Goal: Information Seeking & Learning: Learn about a topic

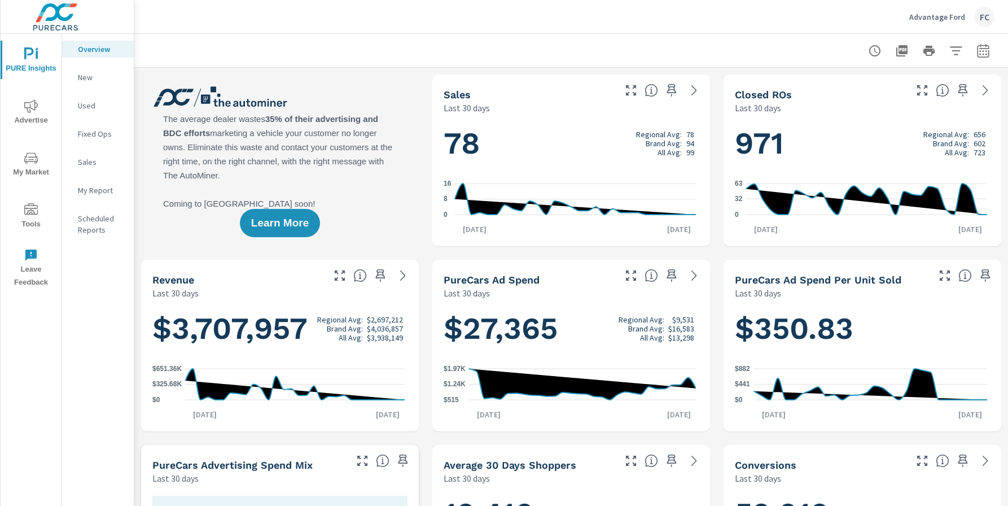
scroll to position [1, 0]
click at [51, 108] on span "Advertise" at bounding box center [31, 113] width 54 height 28
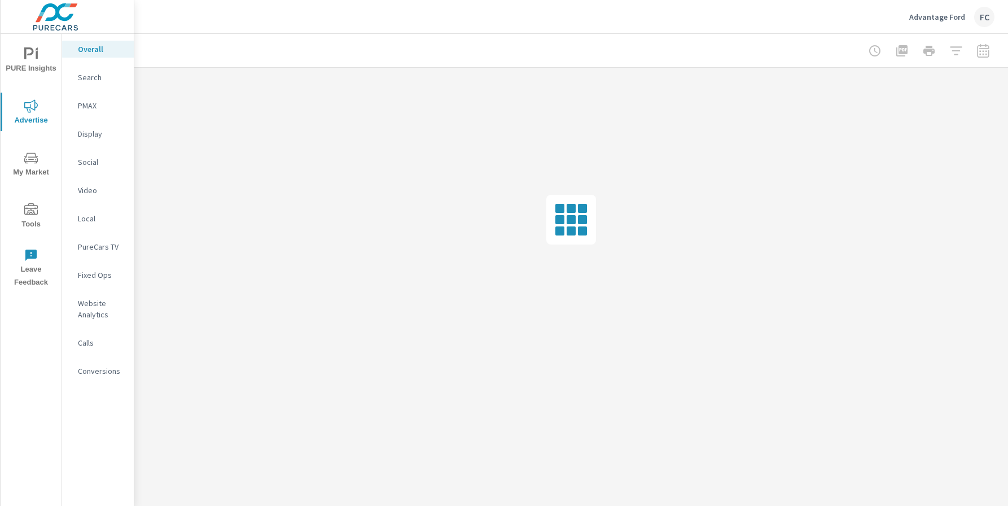
click at [30, 55] on icon "nav menu" at bounding box center [31, 54] width 14 height 14
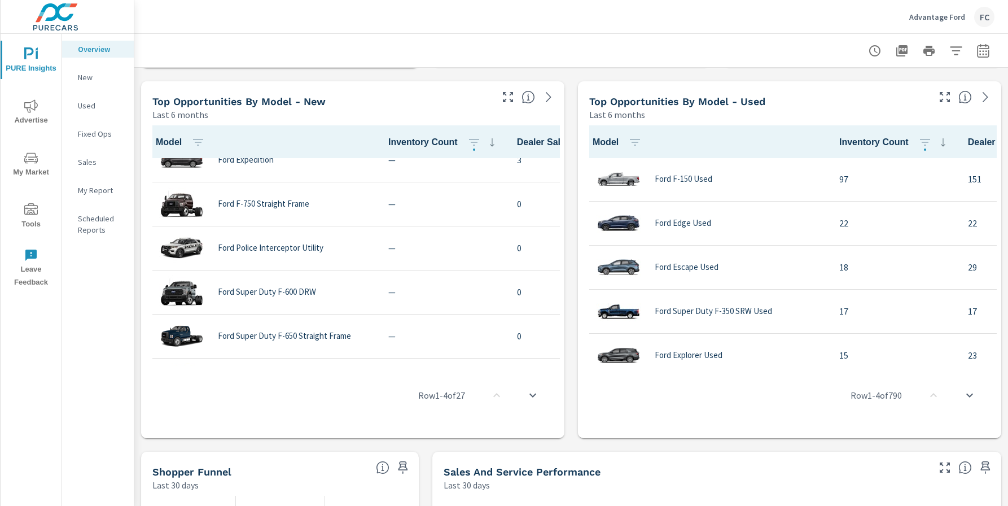
scroll to position [990, 0]
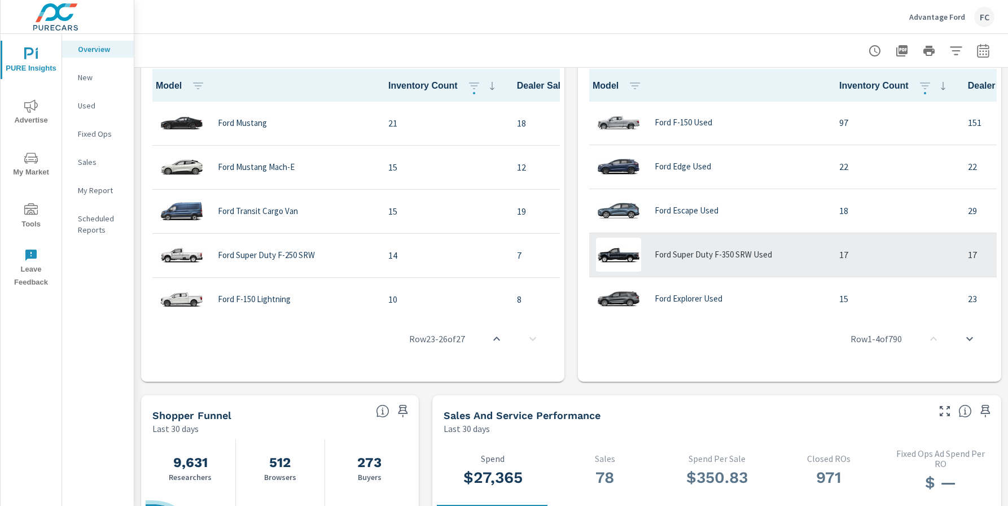
scroll to position [256, 0]
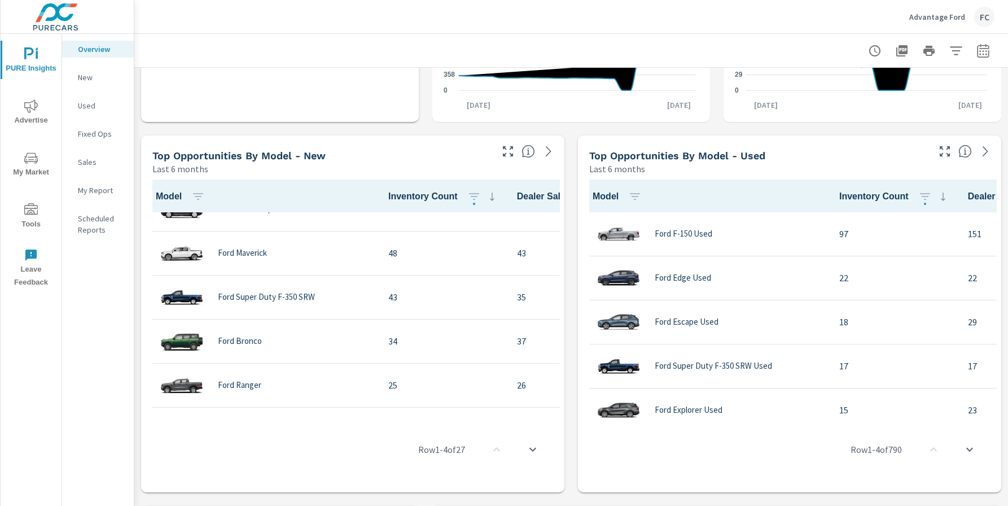
scroll to position [169, 0]
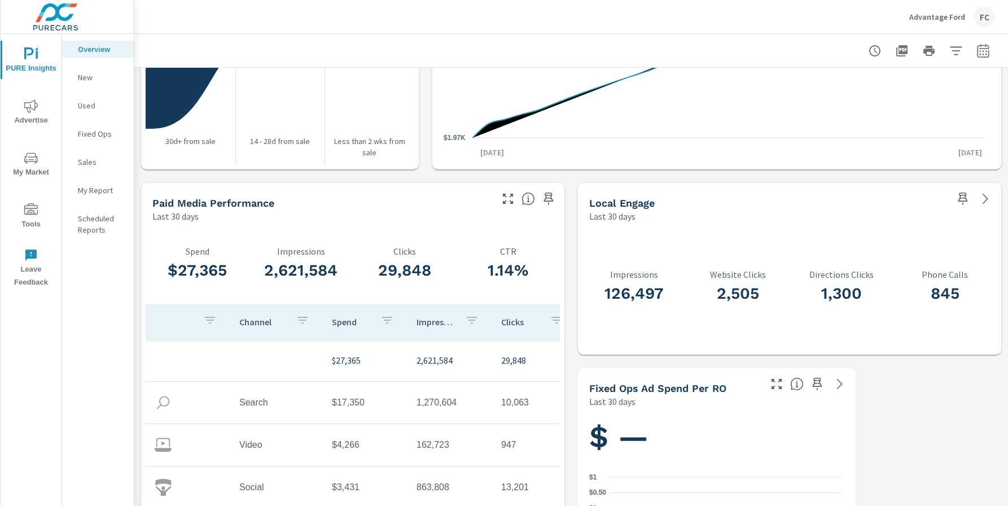
scroll to position [1414, 0]
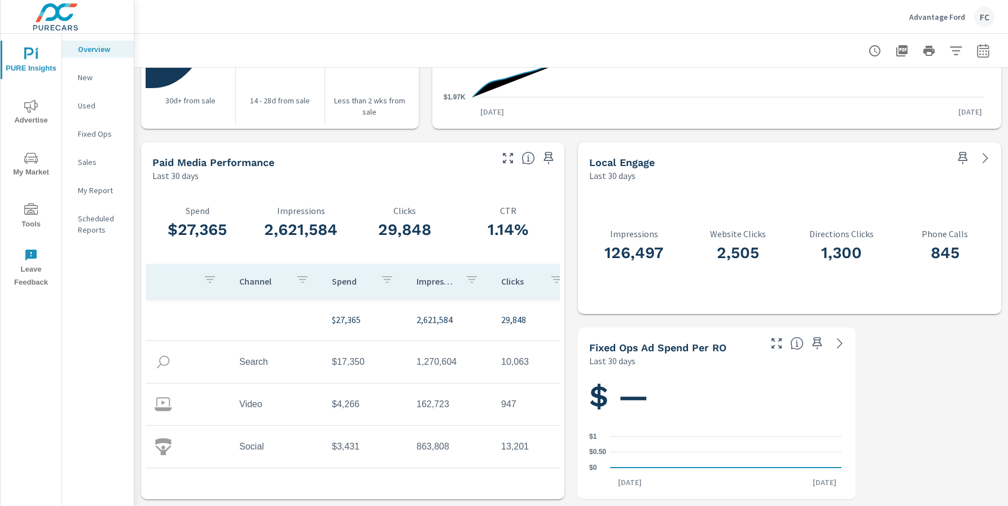
click at [92, 78] on p "New" at bounding box center [101, 77] width 47 height 11
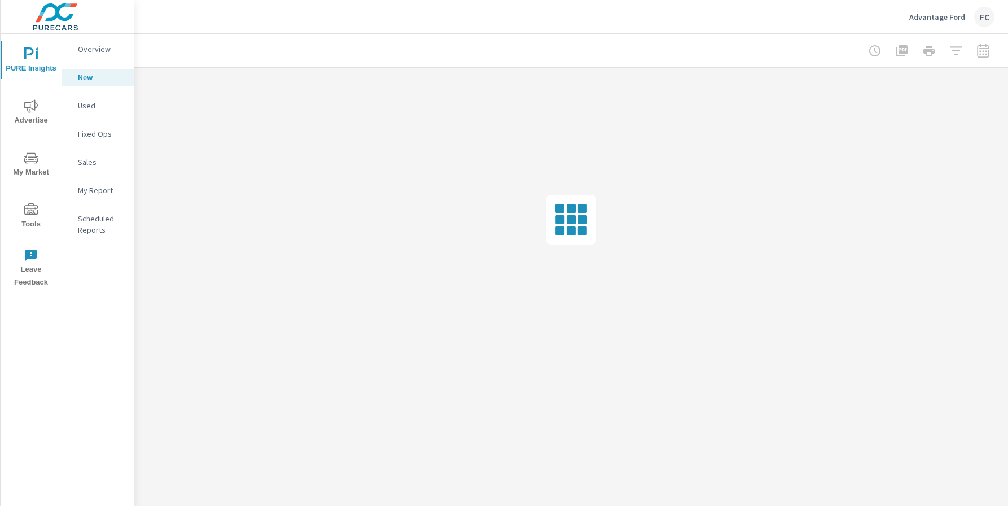
click at [93, 57] on div "Overview" at bounding box center [98, 49] width 72 height 17
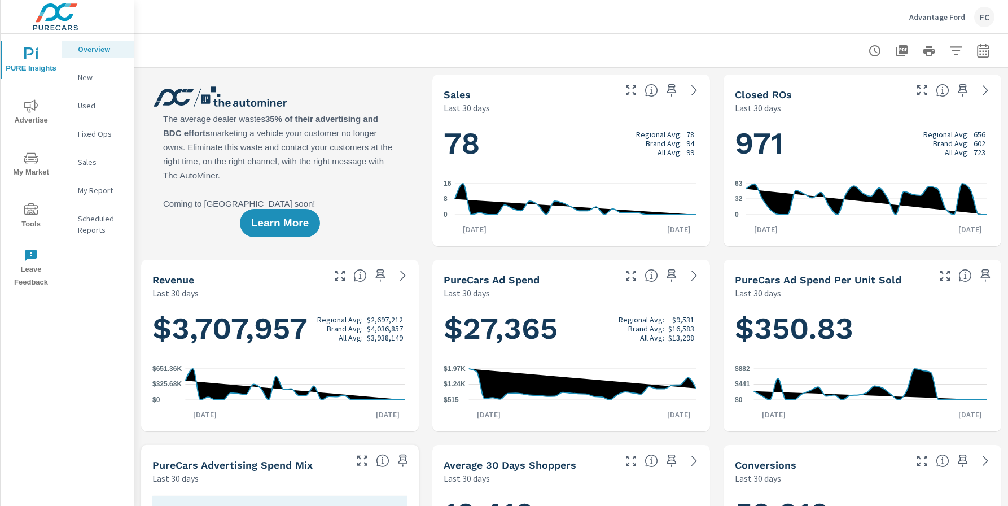
click at [90, 76] on p "New" at bounding box center [101, 77] width 47 height 11
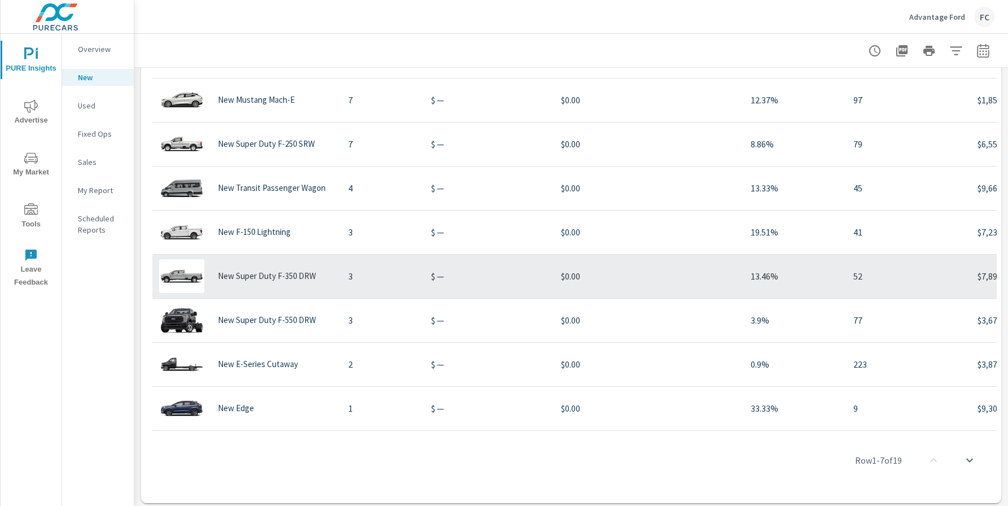
scroll to position [858, 0]
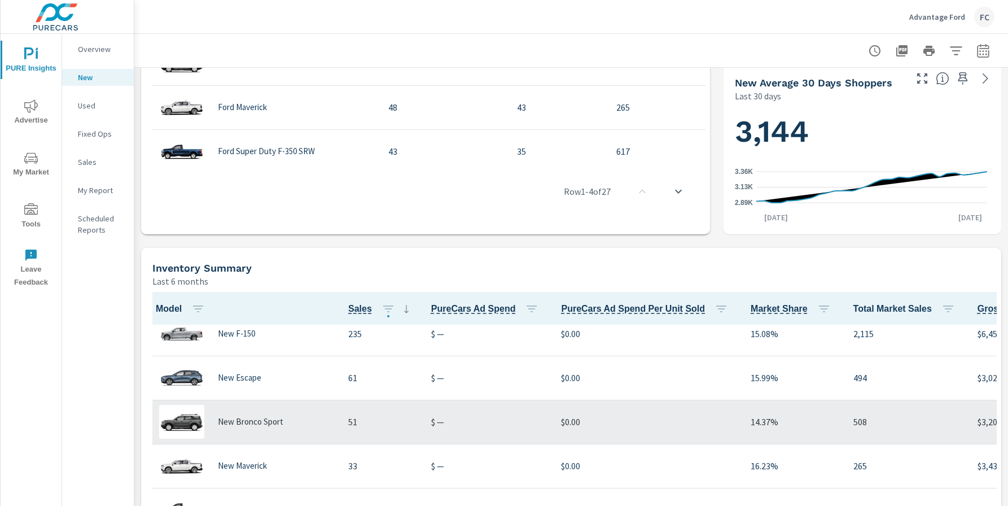
scroll to position [632, 0]
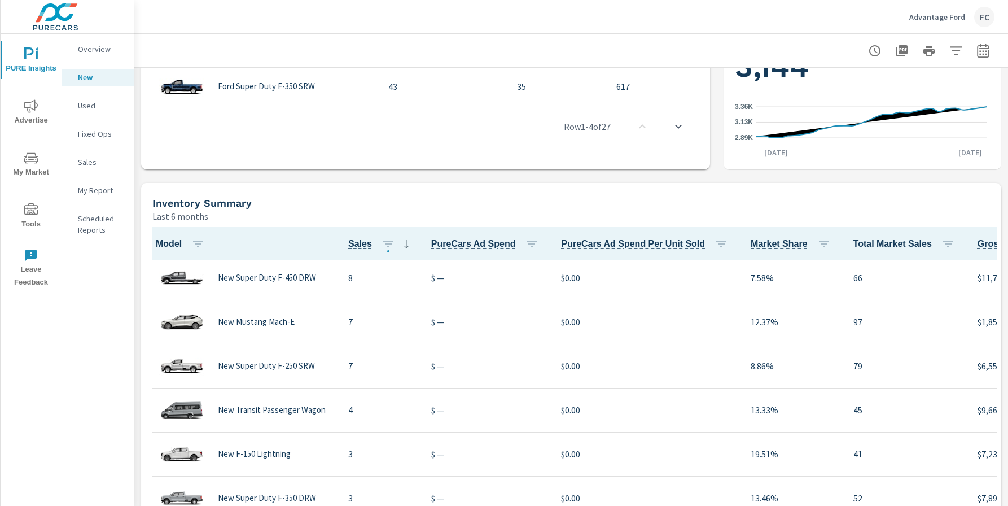
scroll to position [496, 0]
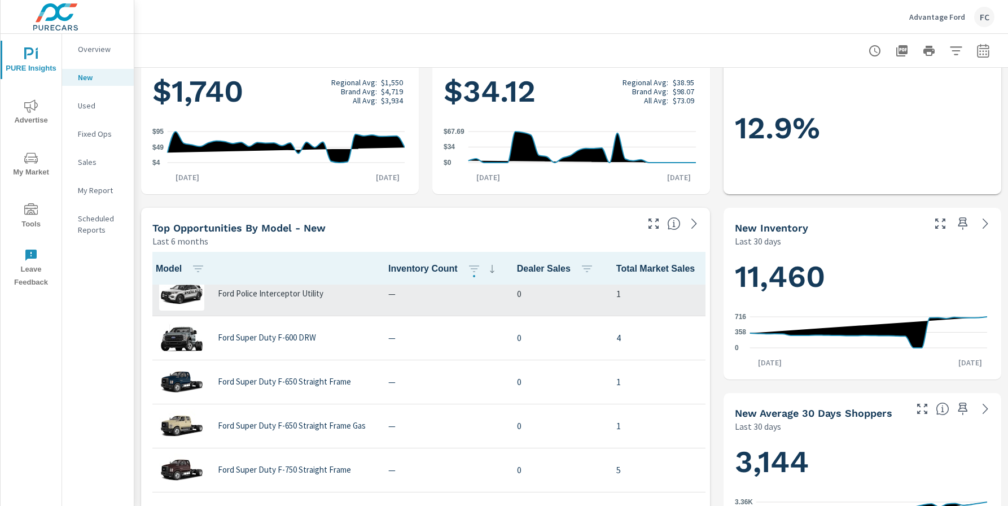
scroll to position [990, 0]
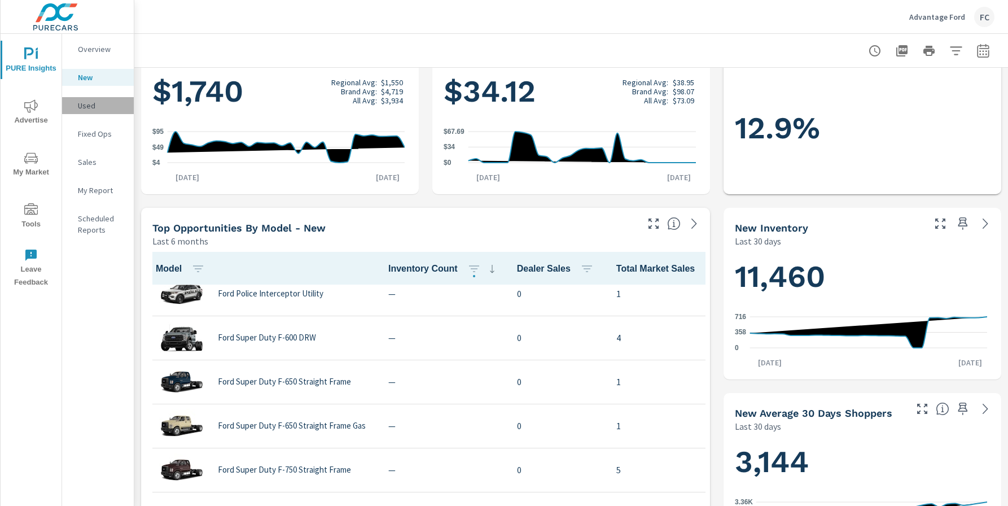
click at [93, 112] on div "Used" at bounding box center [98, 105] width 72 height 17
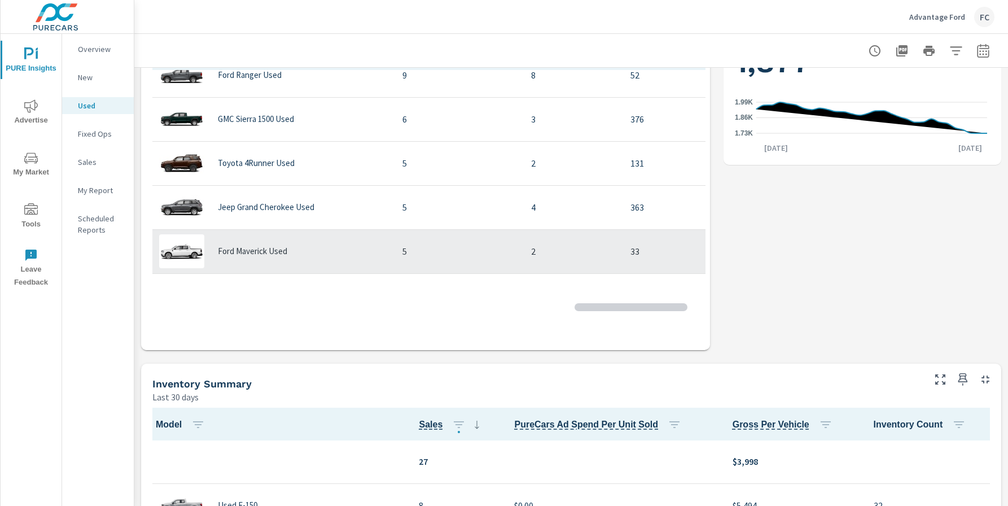
scroll to position [339, 0]
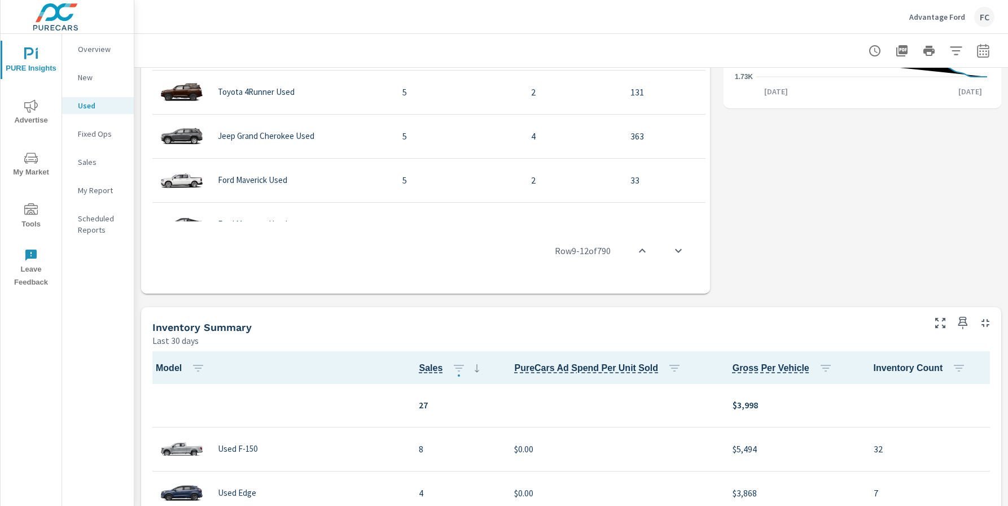
scroll to position [565, 0]
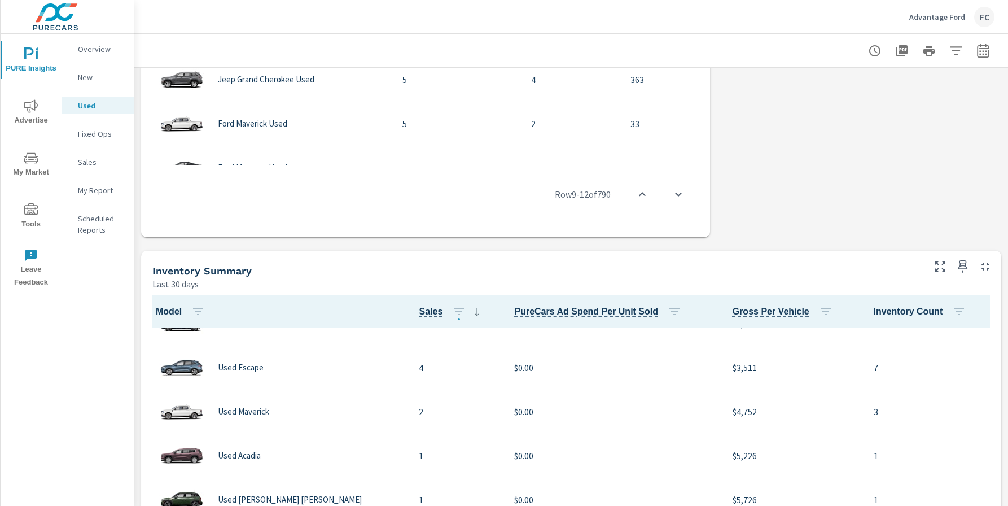
scroll to position [170, 0]
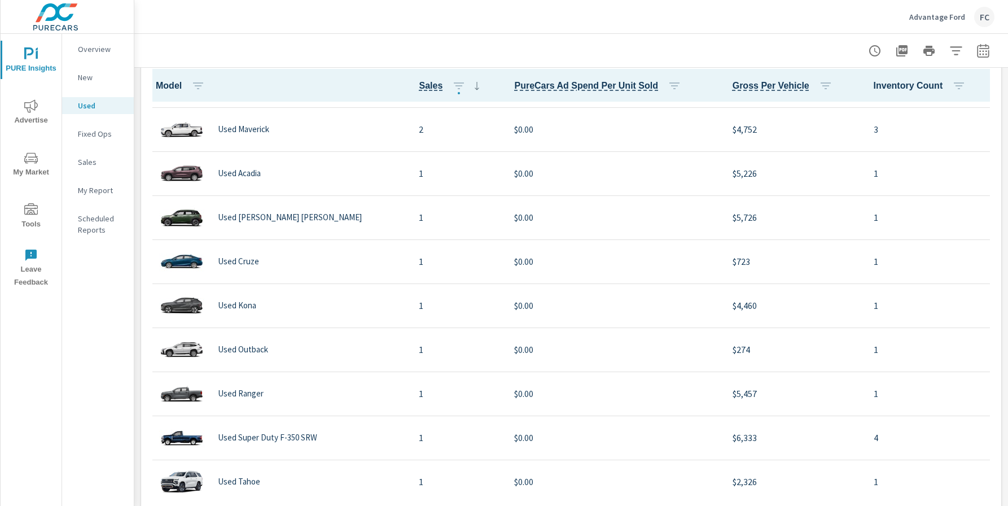
scroll to position [847, 0]
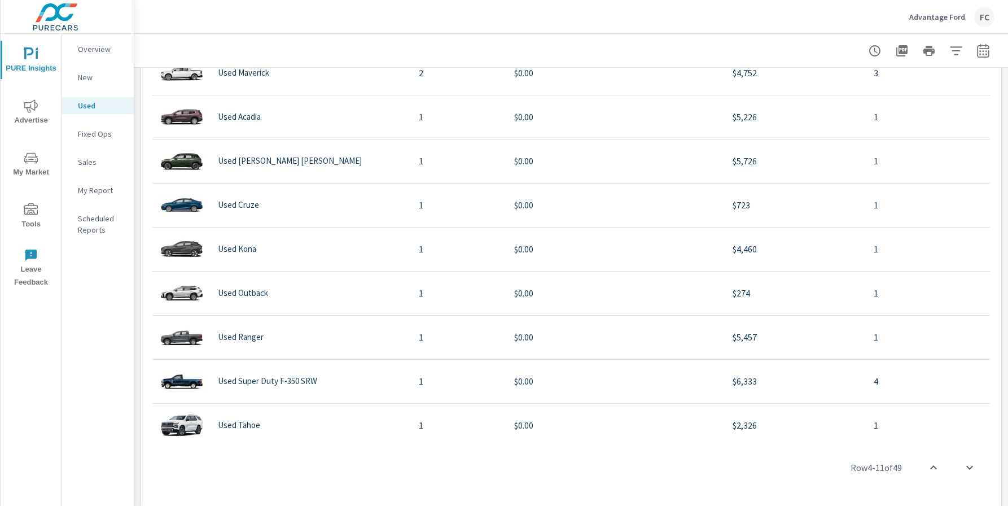
click at [84, 136] on p "Fixed Ops" at bounding box center [101, 133] width 47 height 11
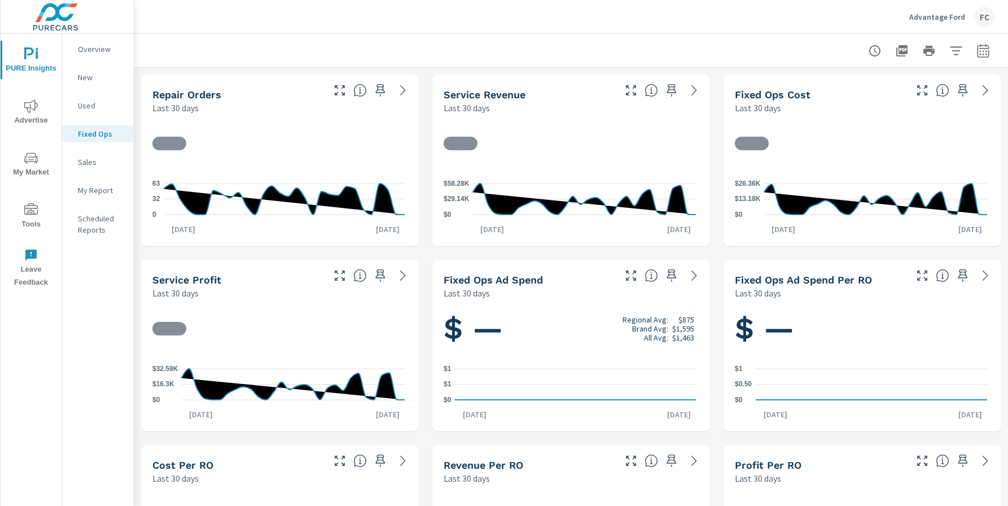
click at [86, 165] on p "Sales" at bounding box center [101, 161] width 47 height 11
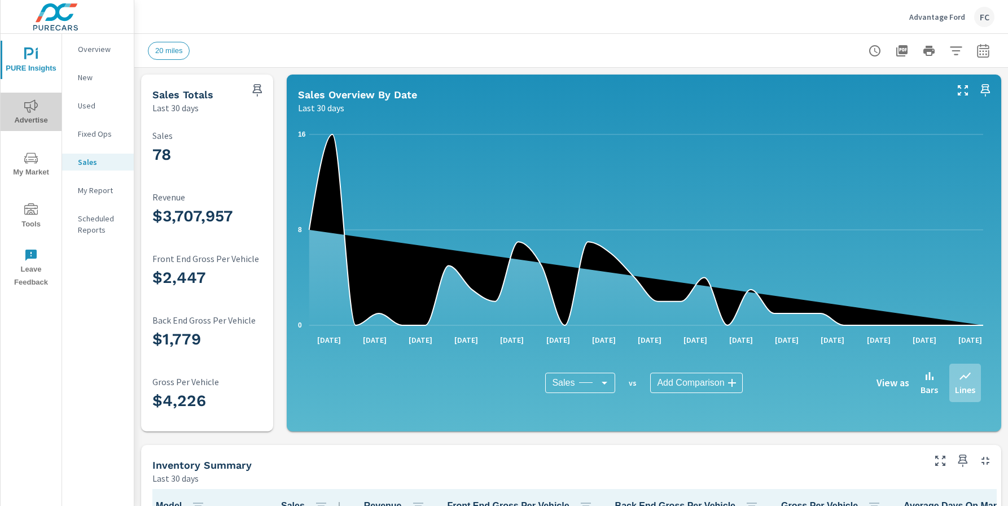
click at [30, 108] on icon "nav menu" at bounding box center [31, 105] width 14 height 13
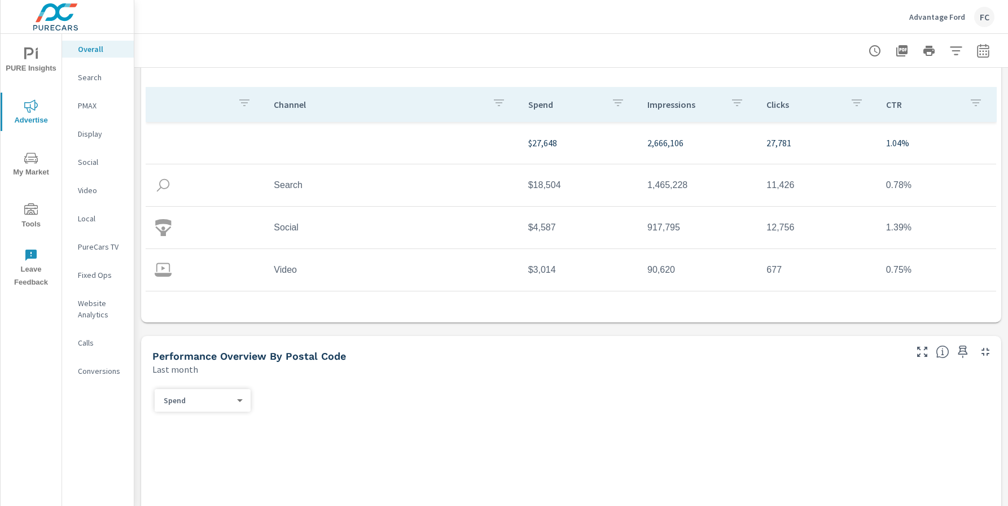
scroll to position [113, 0]
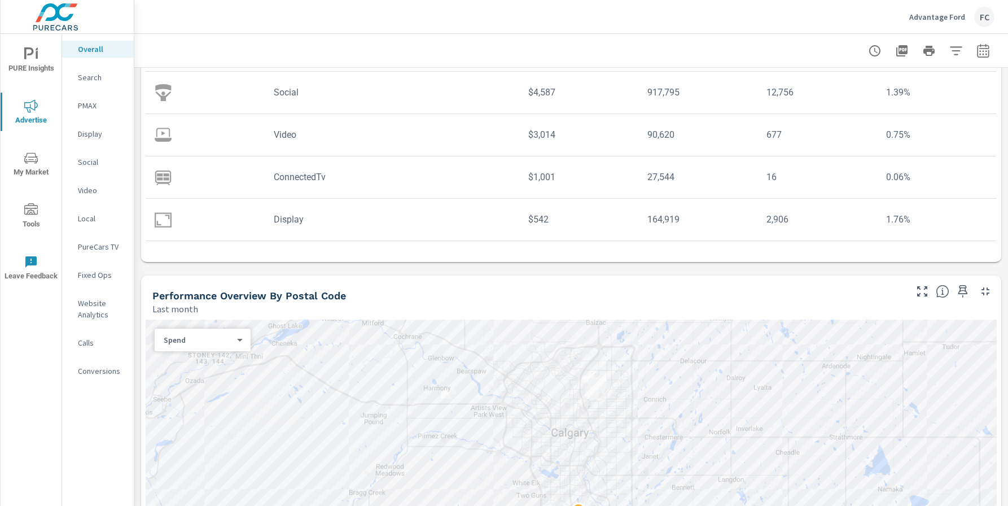
scroll to position [282, 0]
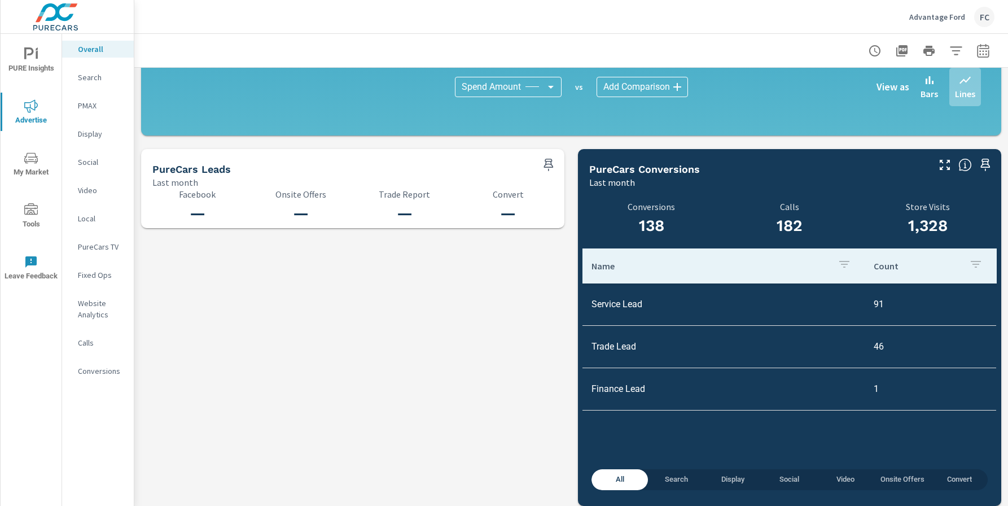
scroll to position [1136, 0]
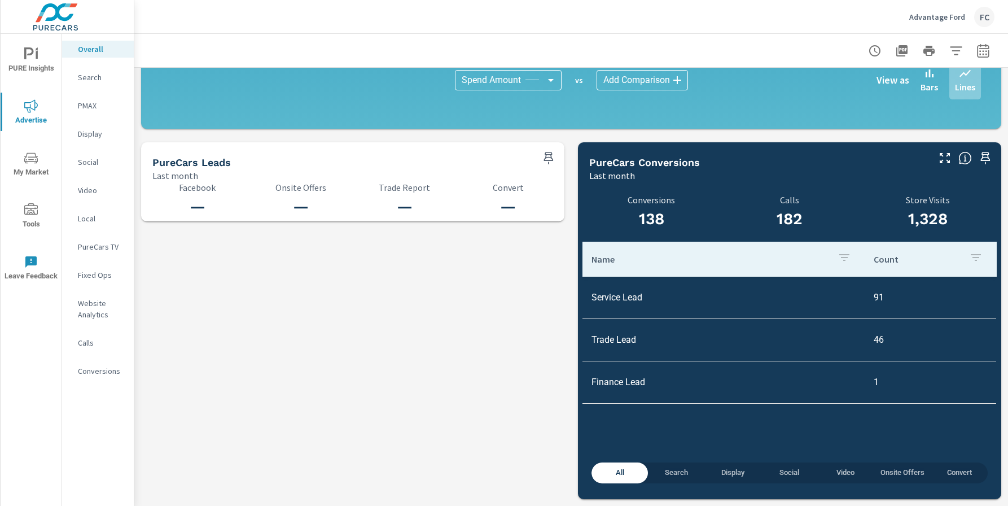
click at [39, 158] on span "My Market" at bounding box center [31, 165] width 54 height 28
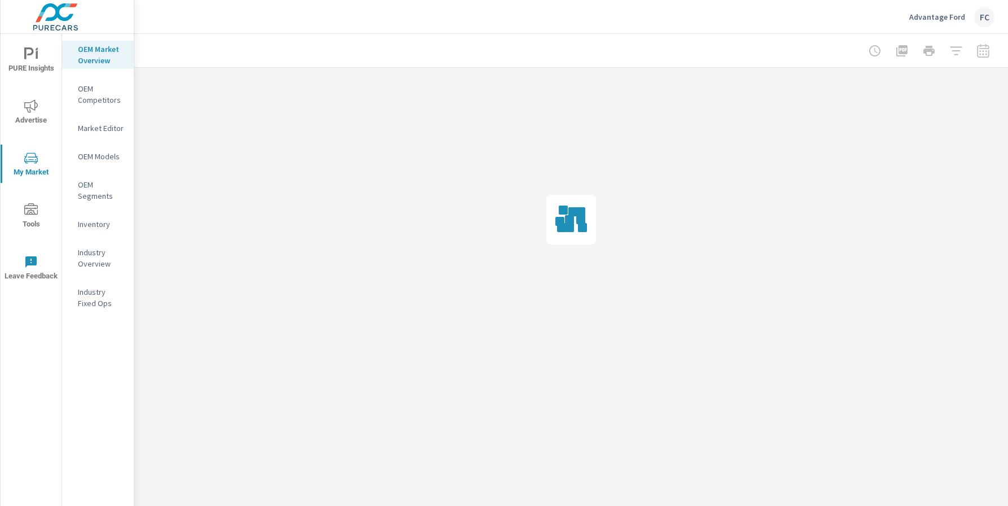
click at [30, 203] on icon "nav menu" at bounding box center [31, 208] width 14 height 11
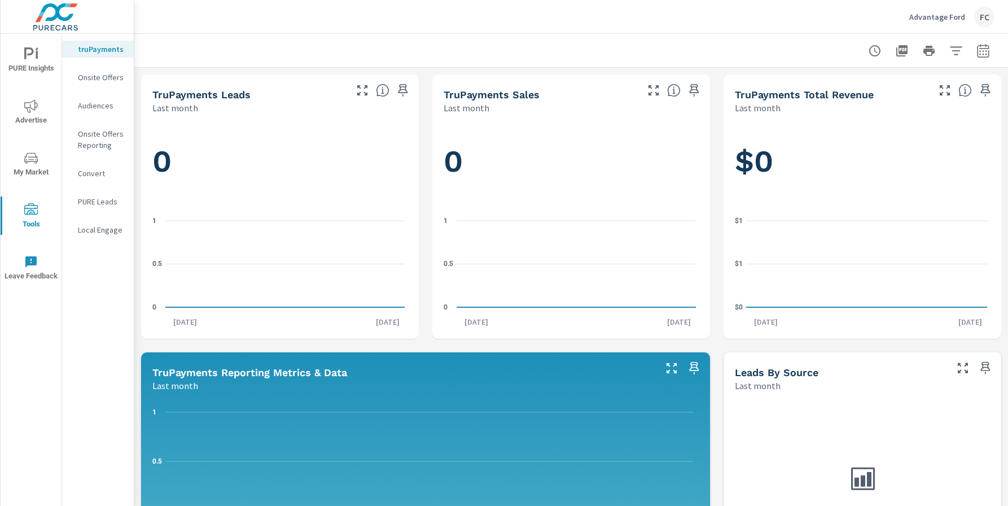
click at [111, 72] on p "Onsite Offers" at bounding box center [101, 77] width 47 height 11
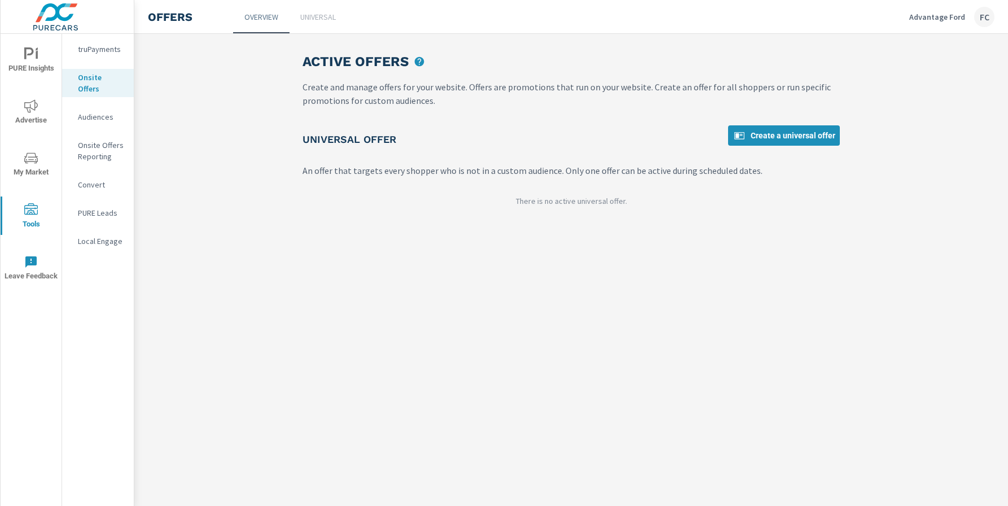
click at [77, 112] on div "Audiences" at bounding box center [98, 116] width 72 height 17
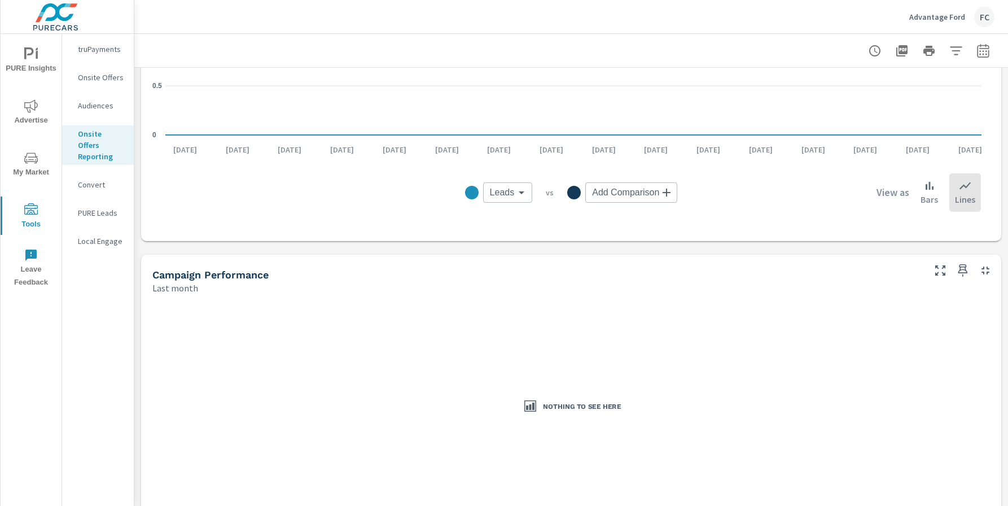
scroll to position [395, 0]
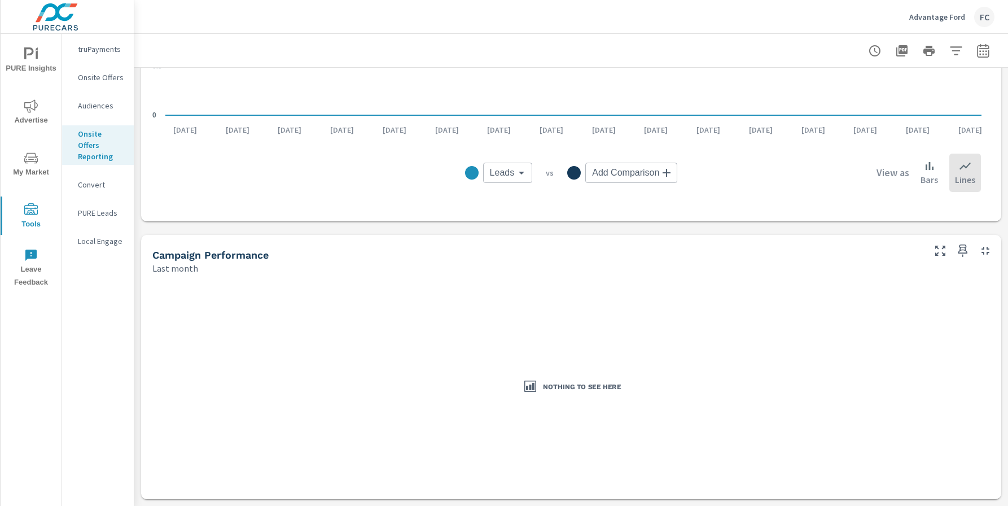
click at [94, 163] on nav "truPayments Onsite Offers Audiences Onsite Offers Reporting Convert PURE Leads …" at bounding box center [98, 149] width 72 height 231
click at [94, 176] on div "Convert" at bounding box center [98, 184] width 72 height 17
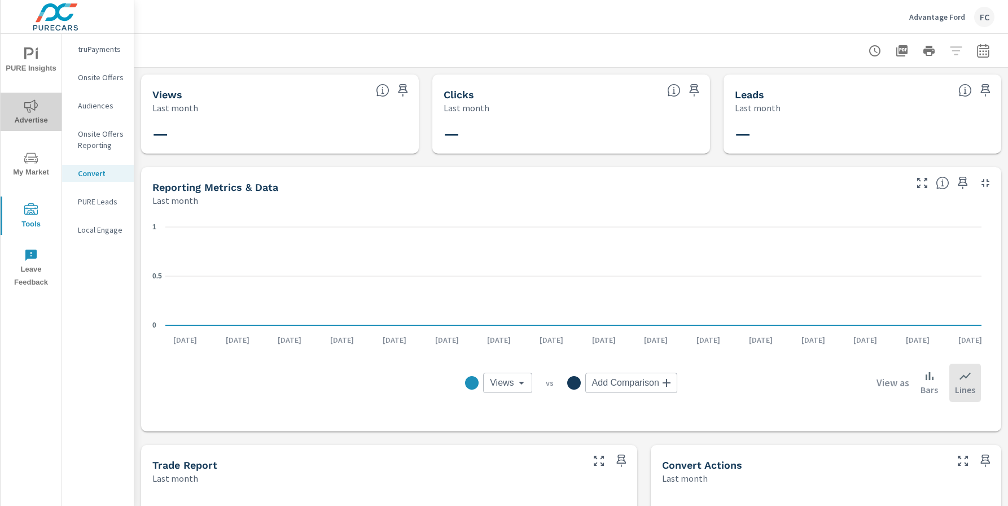
click at [24, 111] on span "Advertise" at bounding box center [31, 113] width 54 height 28
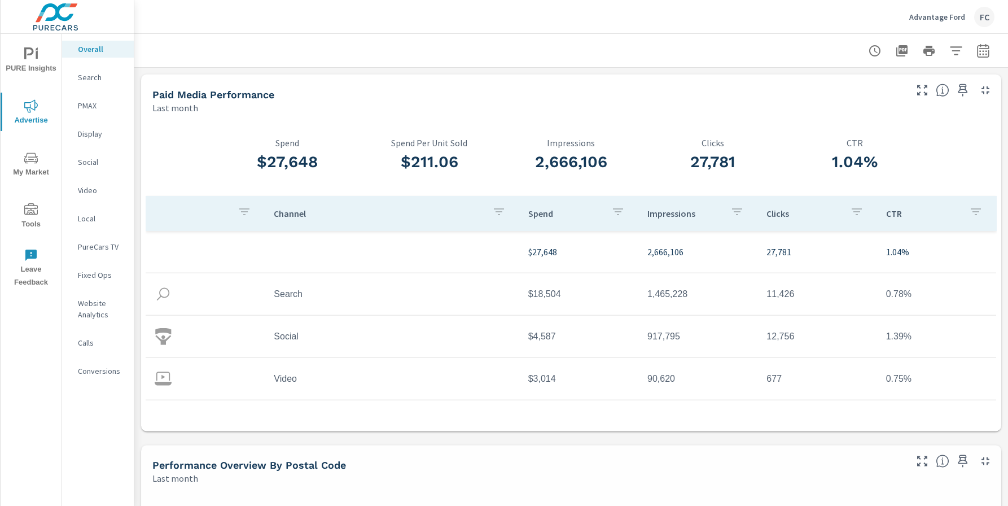
scroll to position [42, 0]
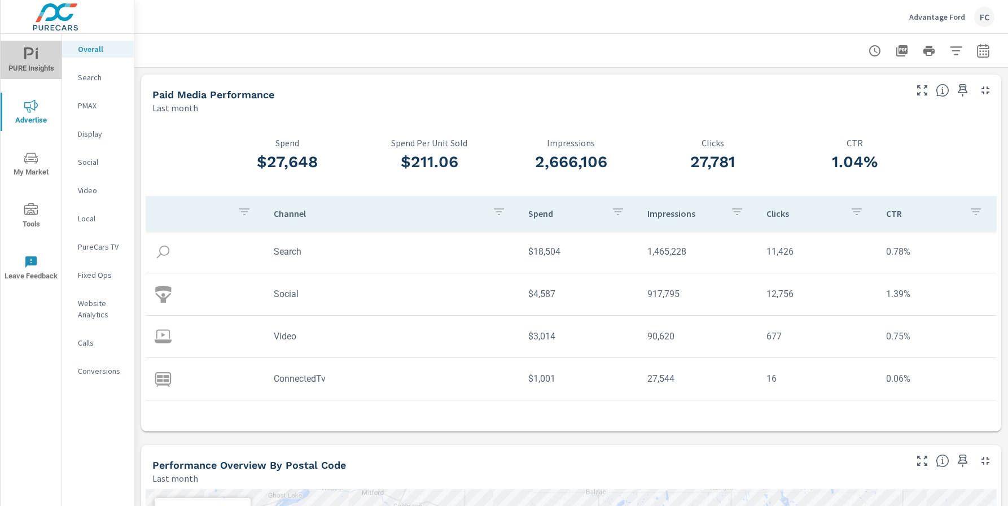
click at [36, 69] on span "PURE Insights" at bounding box center [31, 61] width 54 height 28
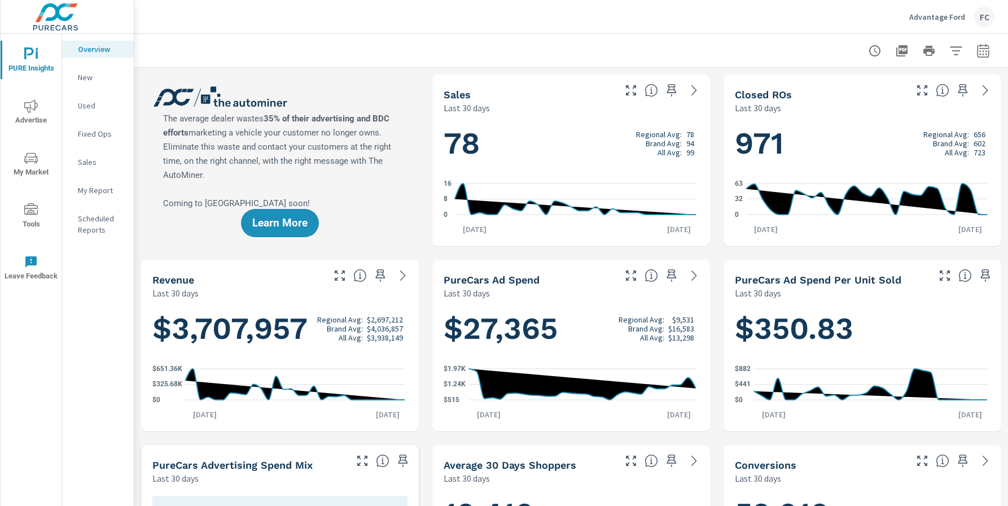
scroll to position [1, 0]
click at [90, 229] on p "Scheduled Reports" at bounding box center [101, 224] width 47 height 23
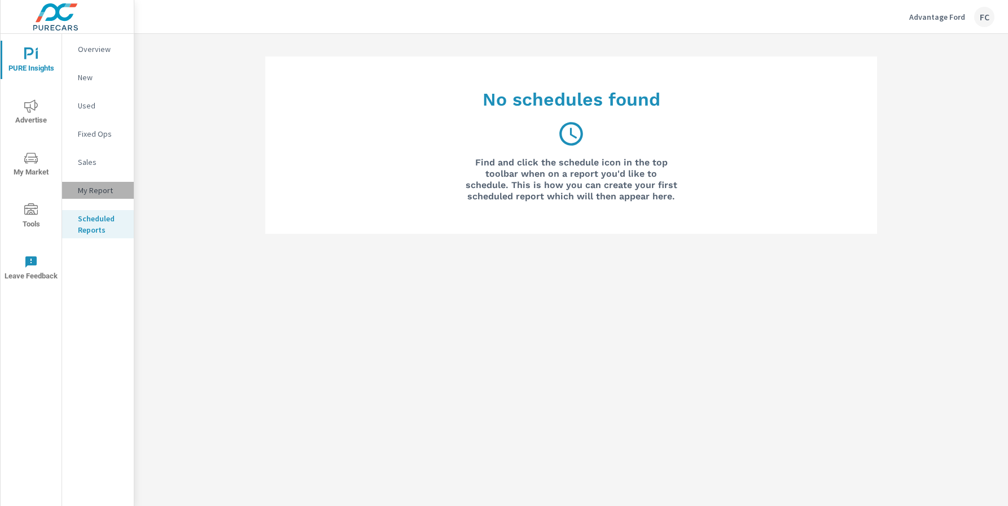
click at [86, 189] on p "My Report" at bounding box center [101, 190] width 47 height 11
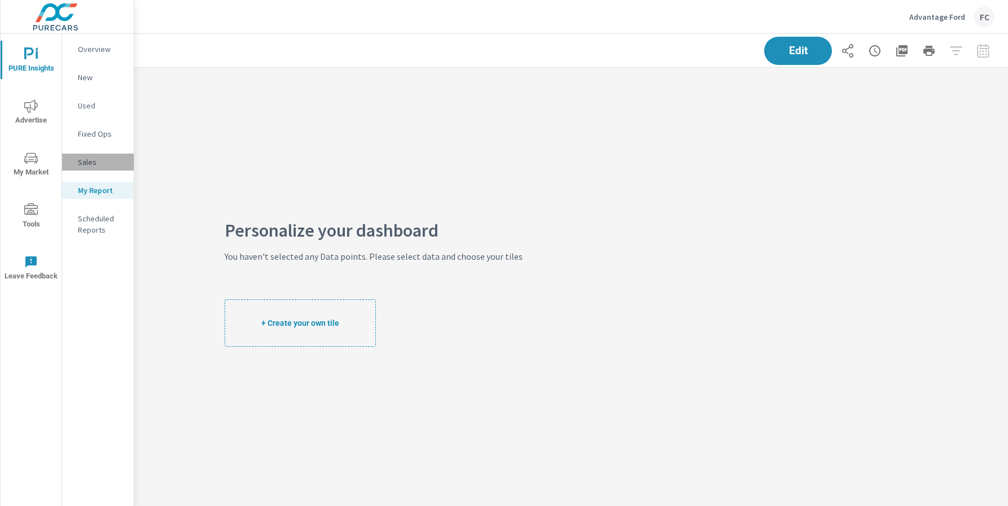
click at [111, 162] on p "Sales" at bounding box center [101, 161] width 47 height 11
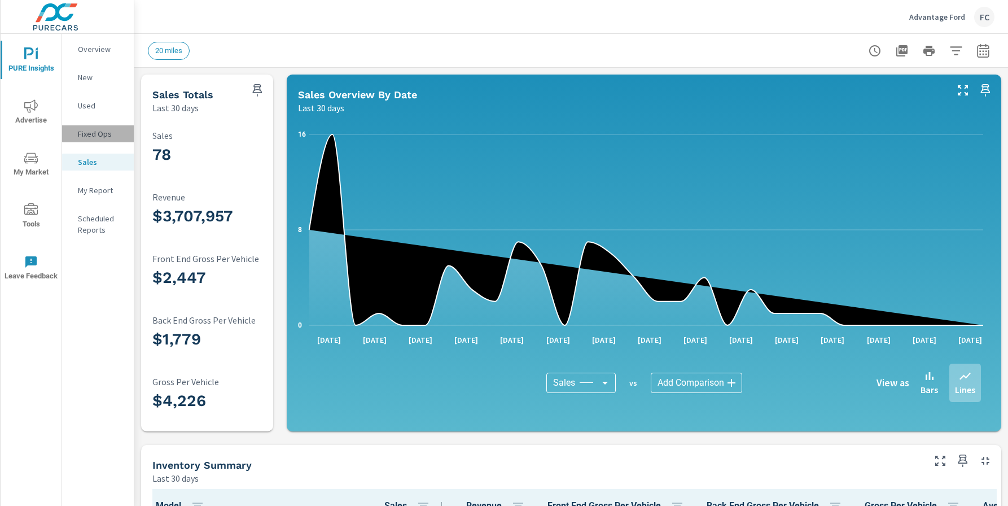
click at [97, 128] on p "Fixed Ops" at bounding box center [101, 133] width 47 height 11
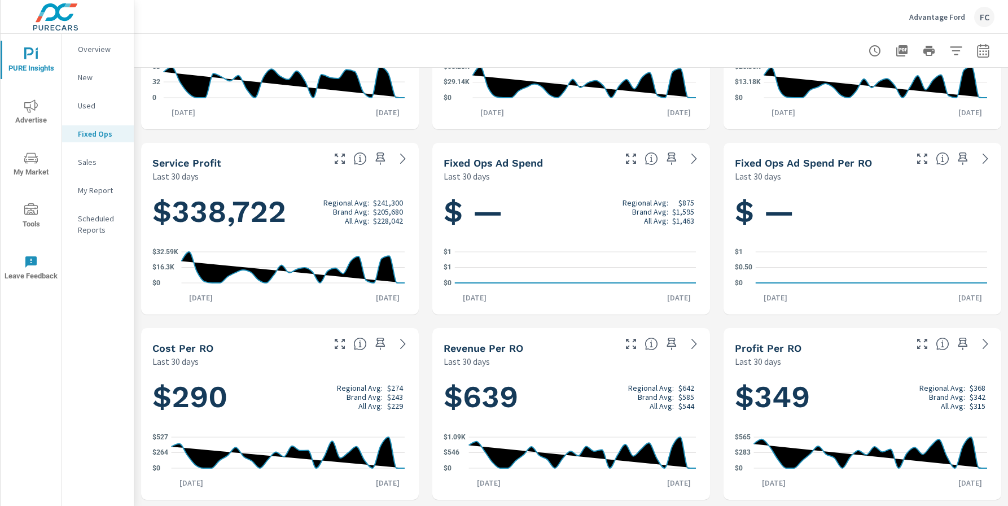
scroll to position [117, 0]
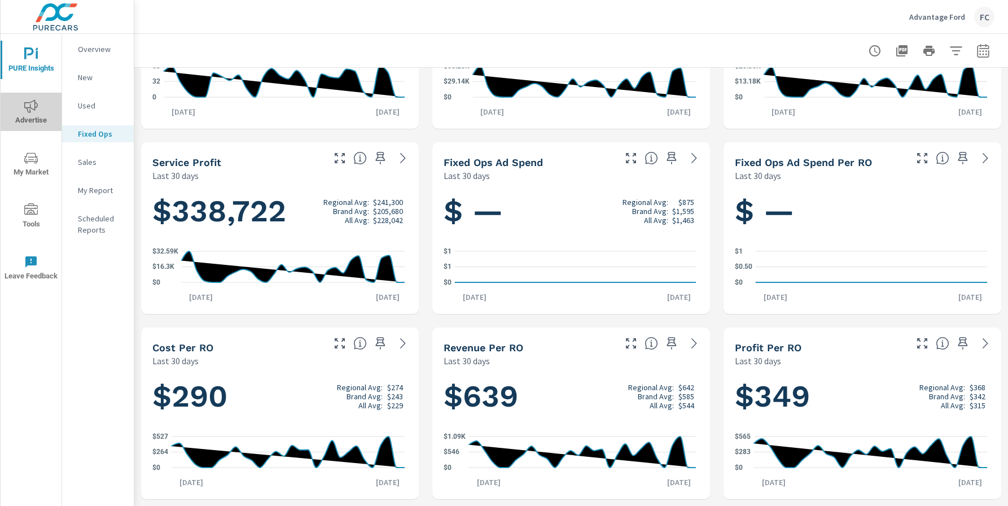
click at [31, 102] on icon "nav menu" at bounding box center [31, 105] width 14 height 13
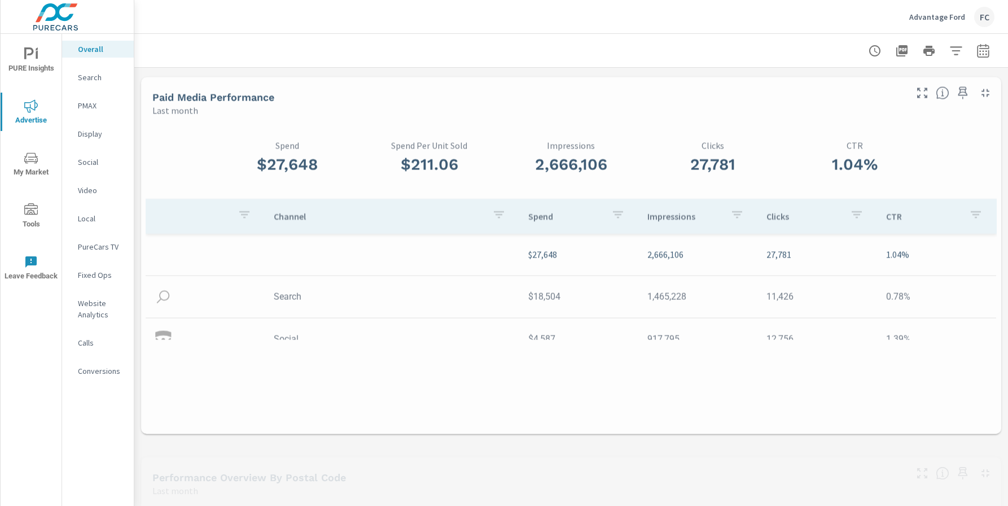
click at [33, 157] on icon "nav menu" at bounding box center [31, 157] width 14 height 11
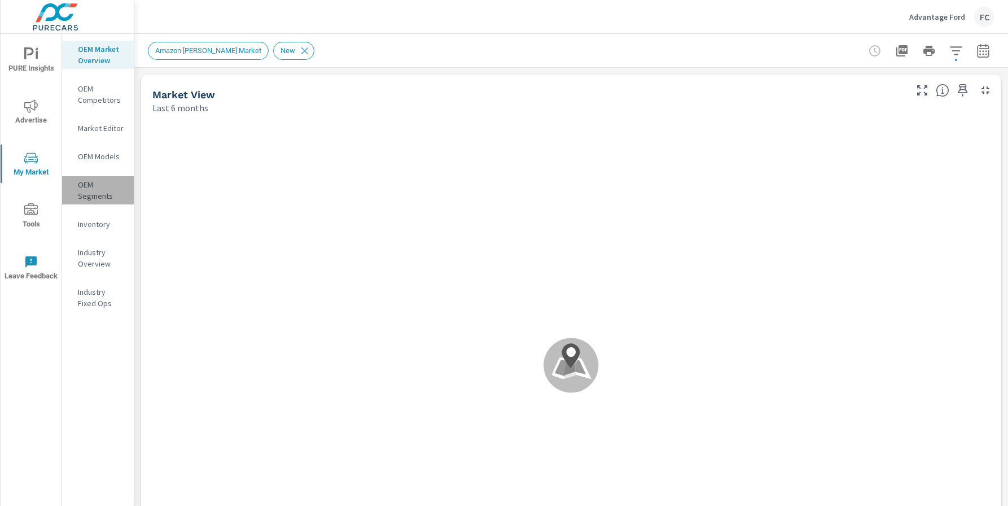
click at [102, 182] on p "OEM Segments" at bounding box center [101, 190] width 47 height 23
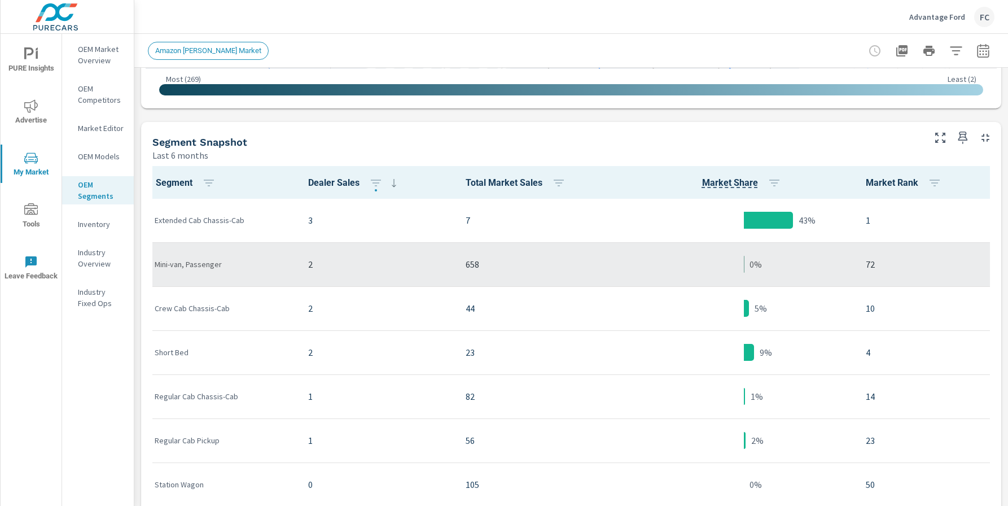
scroll to position [452, 0]
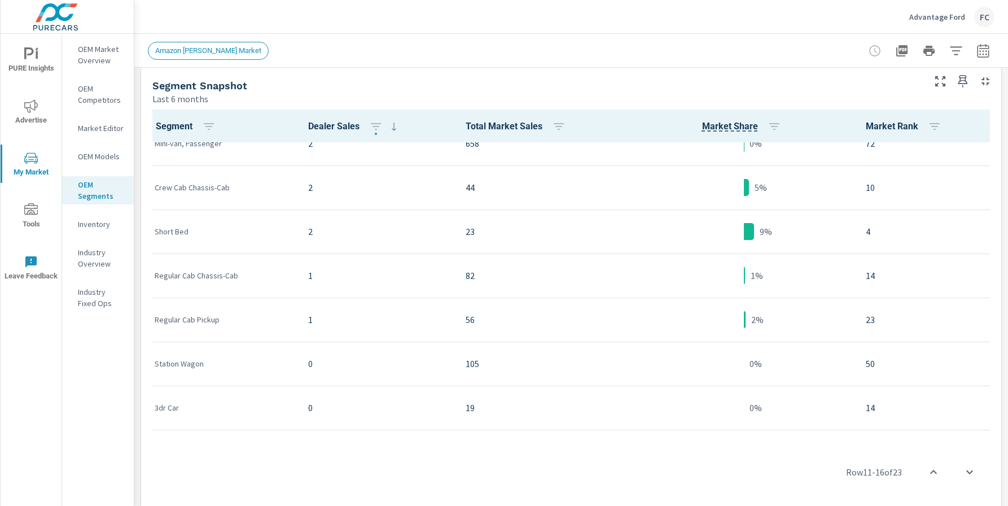
scroll to position [565, 0]
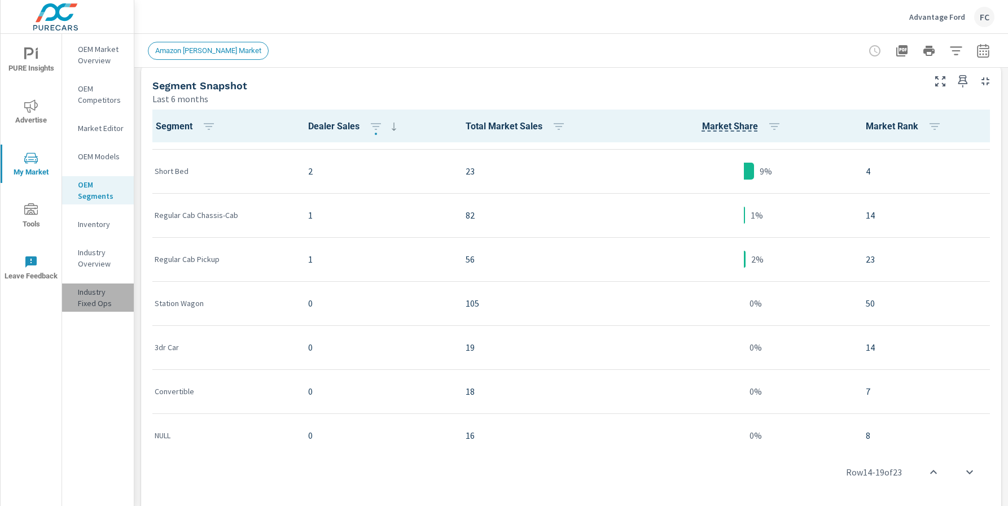
click at [111, 291] on p "Industry Fixed Ops" at bounding box center [101, 297] width 47 height 23
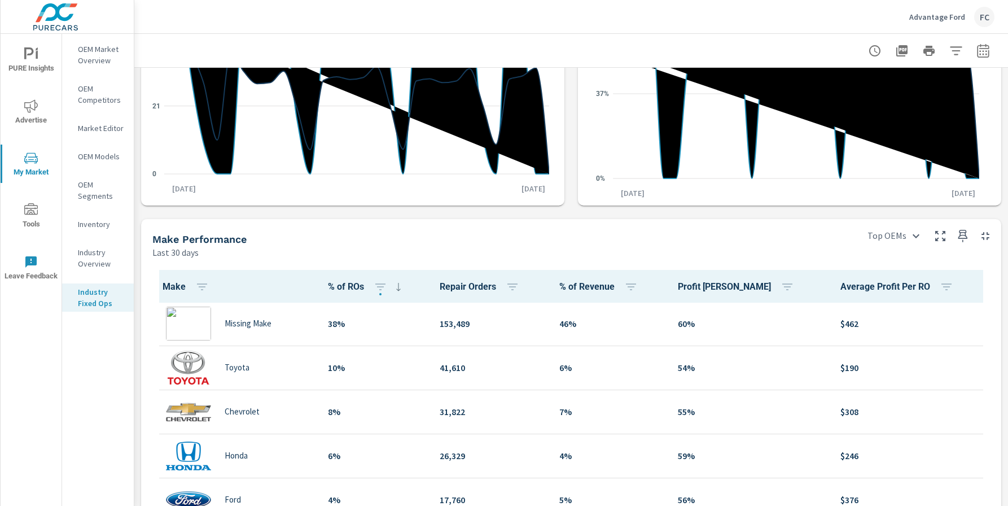
scroll to position [339, 0]
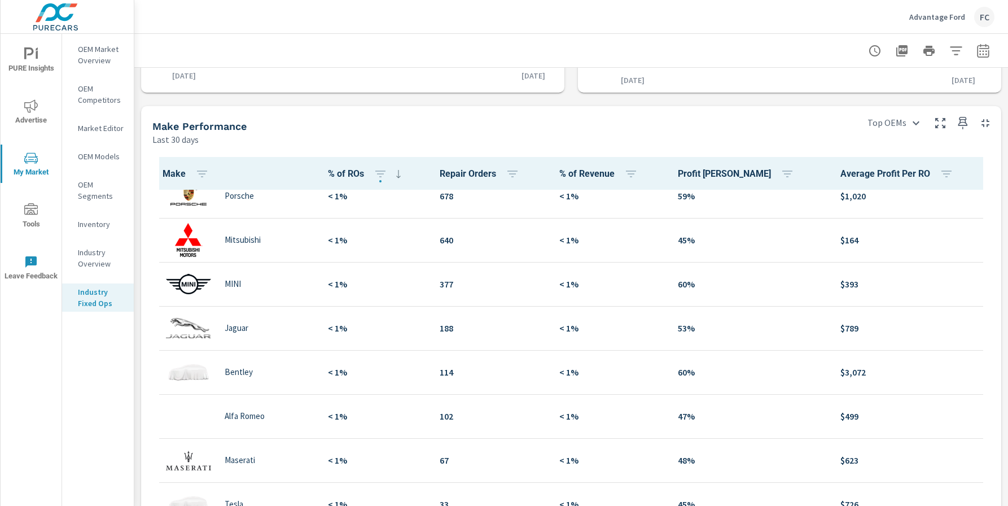
scroll to position [1250, 0]
